Goal: Task Accomplishment & Management: Manage account settings

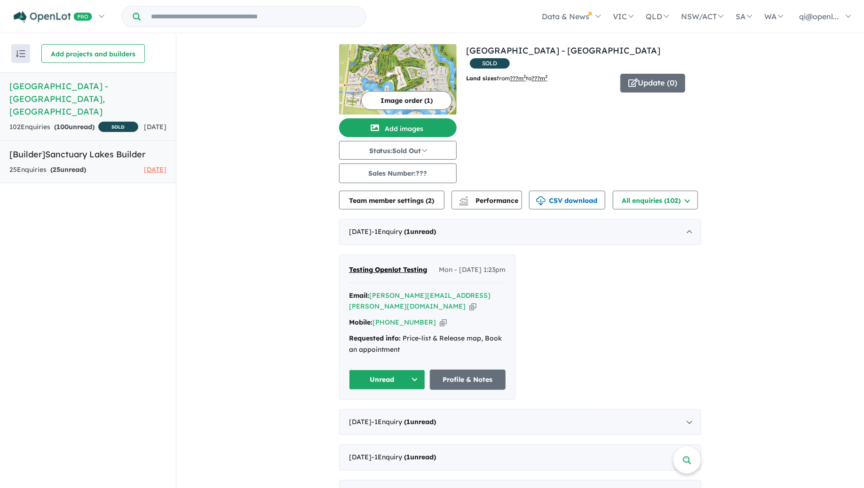
click at [57, 159] on link "[Builder] Sanctuary Lakes Builder 25 Enquir ies ( 25 unread) [DATE]" at bounding box center [88, 162] width 176 height 43
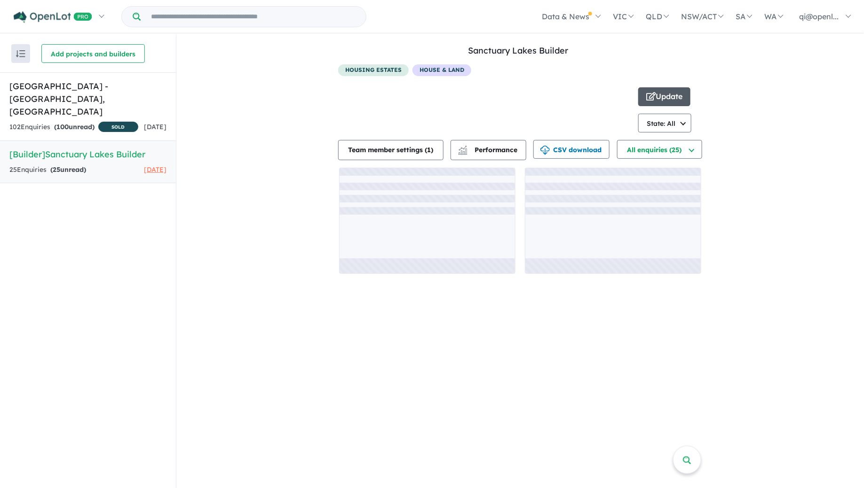
click at [662, 100] on button "Update" at bounding box center [664, 96] width 52 height 19
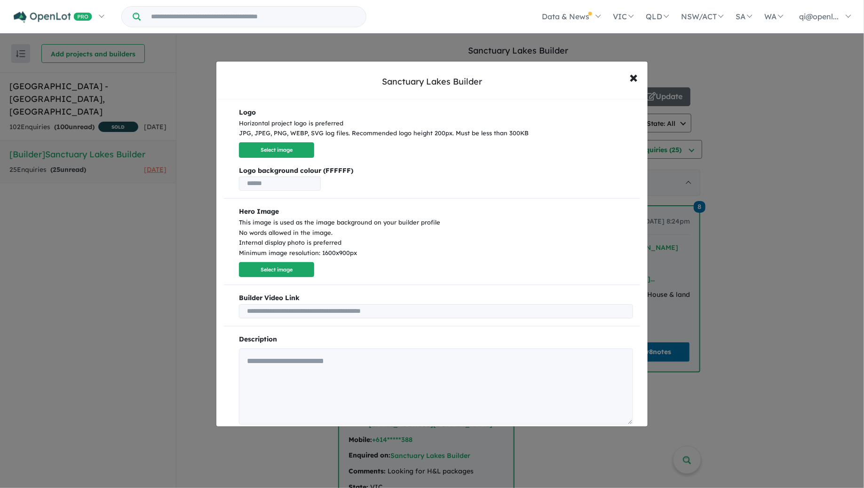
click at [337, 131] on div "Horizontal project logo is preferred JPG, JPEG, PNG, WEBP, SVG log files. Recom…" at bounding box center [436, 128] width 394 height 21
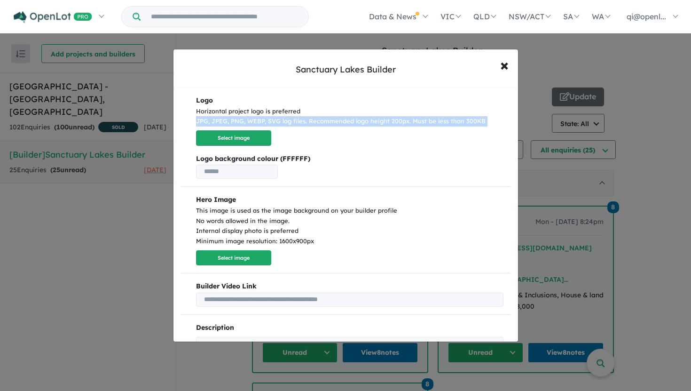
click at [312, 121] on div "Horizontal project logo is preferred JPG, JPEG, PNG, WEBP, SVG log files. Recom…" at bounding box center [349, 116] width 307 height 21
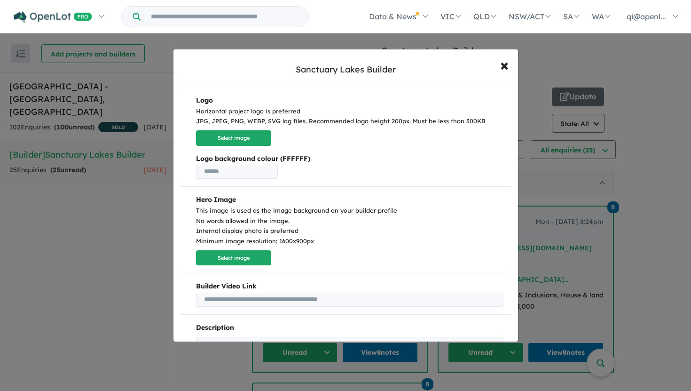
click at [325, 127] on p "Logo Horizontal project logo is preferred JPG, JPEG, PNG, WEBP, SVG log files. …" at bounding box center [349, 120] width 307 height 51
click at [380, 143] on div "Select image" at bounding box center [349, 138] width 307 height 16
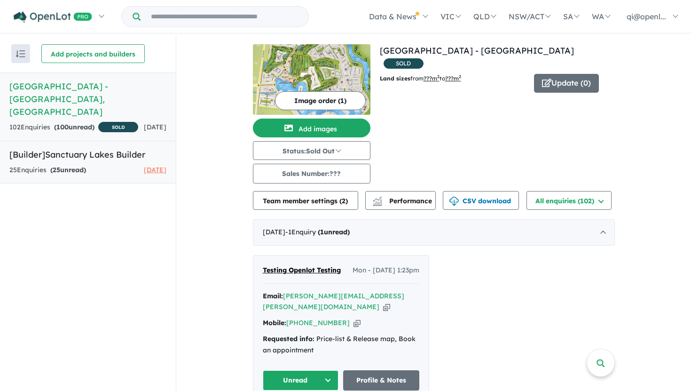
click at [99, 161] on link "[Builder] Sanctuary Lakes Builder 25 Enquir ies ( 25 unread) [DATE]" at bounding box center [88, 162] width 176 height 43
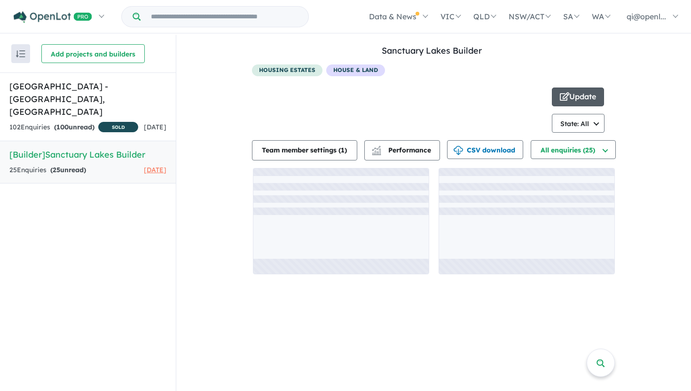
click at [587, 101] on button "Update" at bounding box center [578, 96] width 52 height 19
